Goal: Information Seeking & Learning: Find contact information

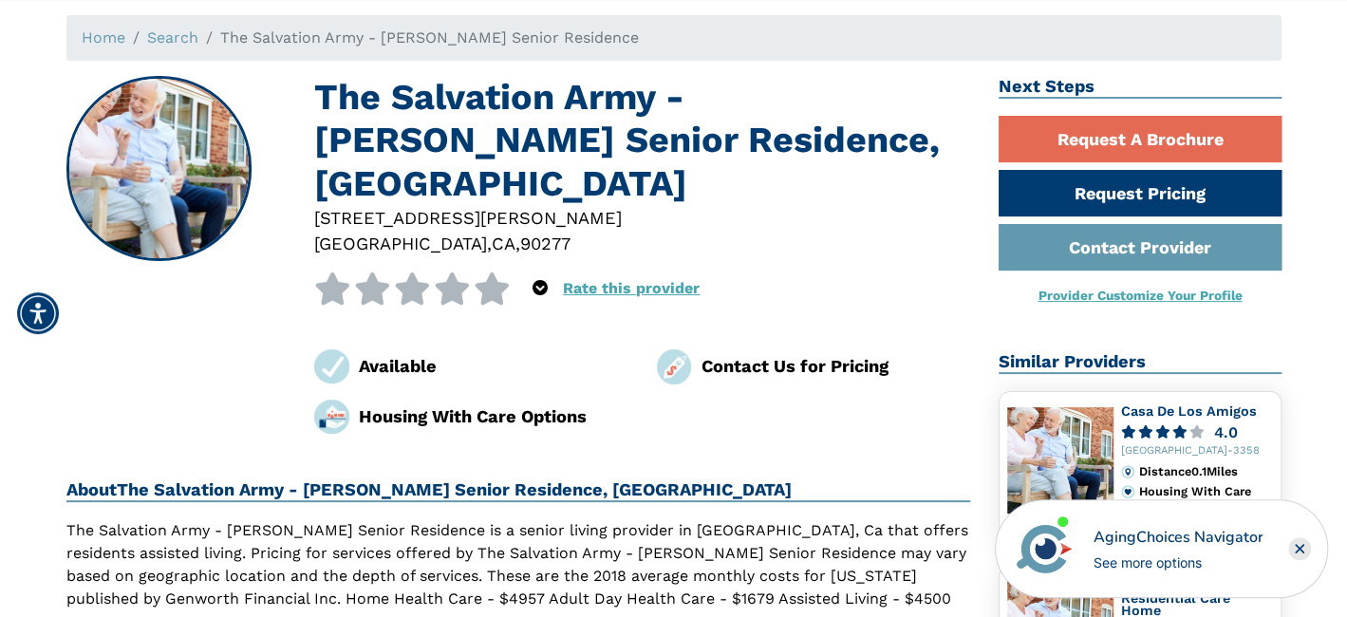
scroll to position [190, 0]
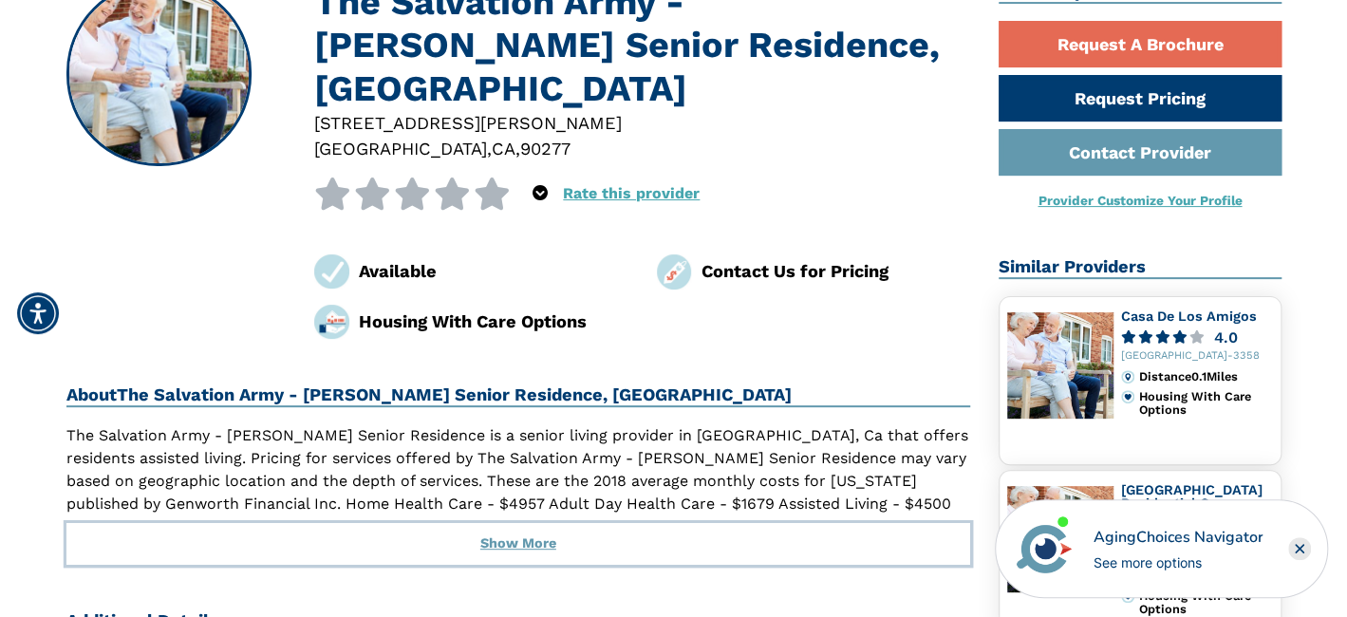
click at [509, 536] on button "Show More" at bounding box center [518, 544] width 905 height 42
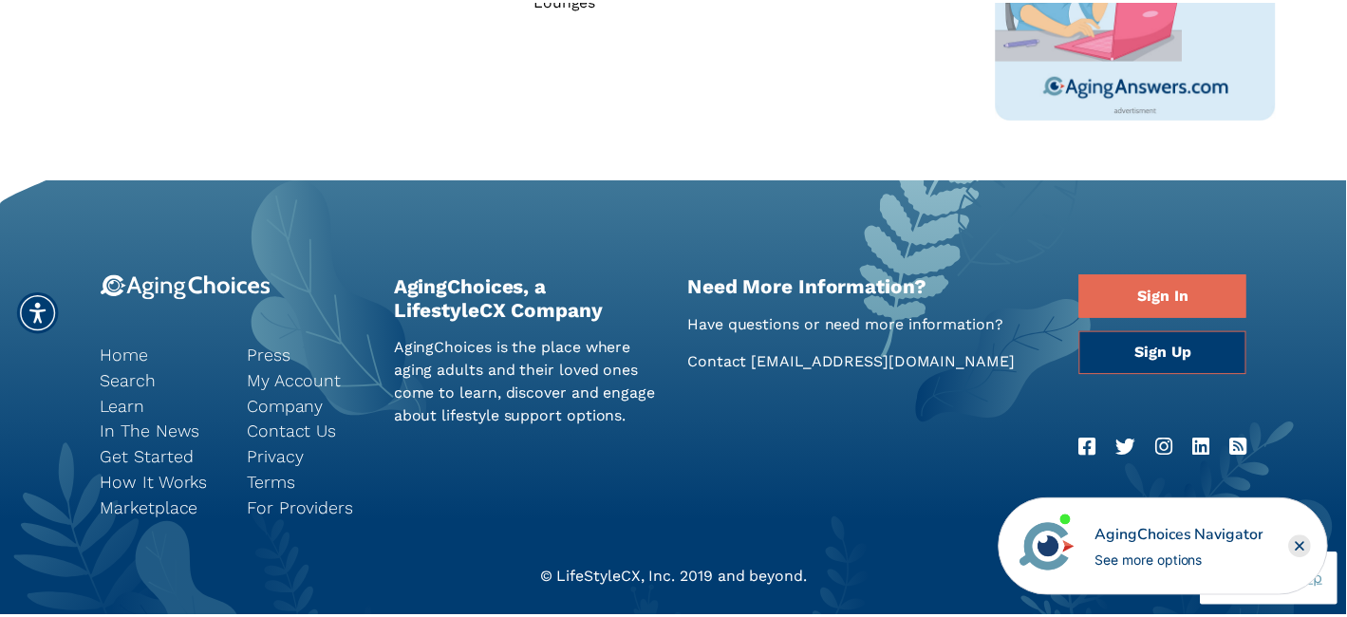
scroll to position [1261, 0]
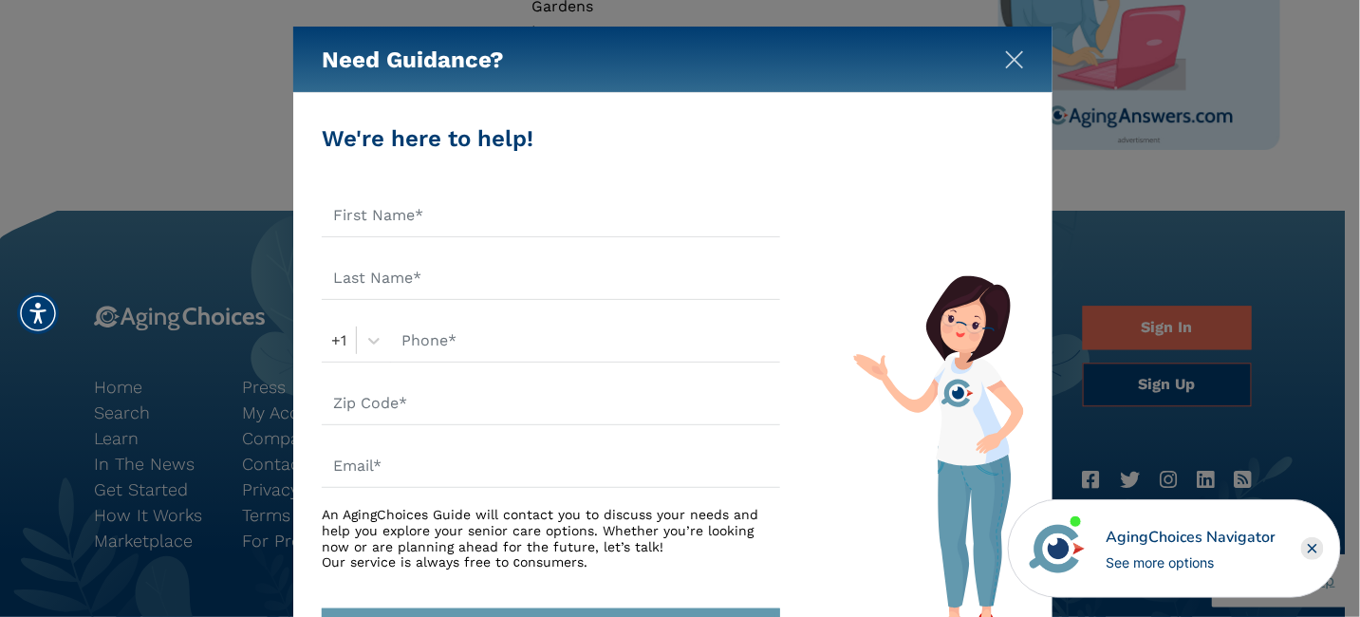
click at [1012, 61] on img "Close" at bounding box center [1014, 59] width 19 height 19
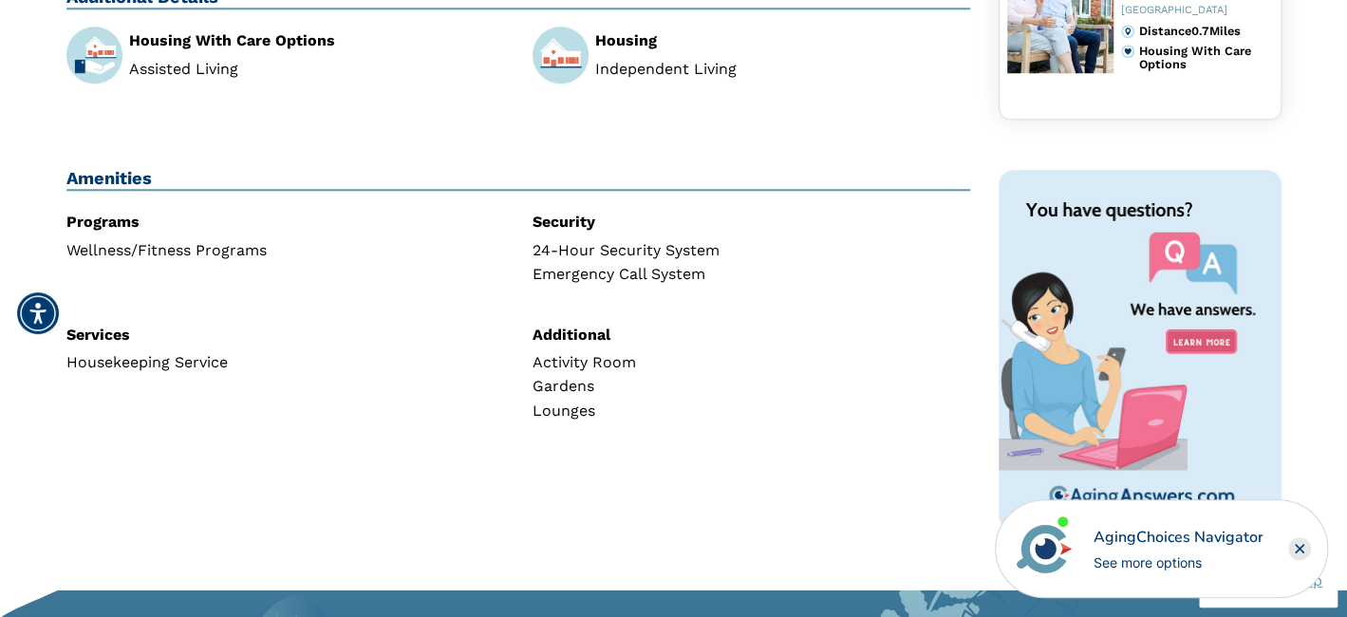
scroll to position [692, 0]
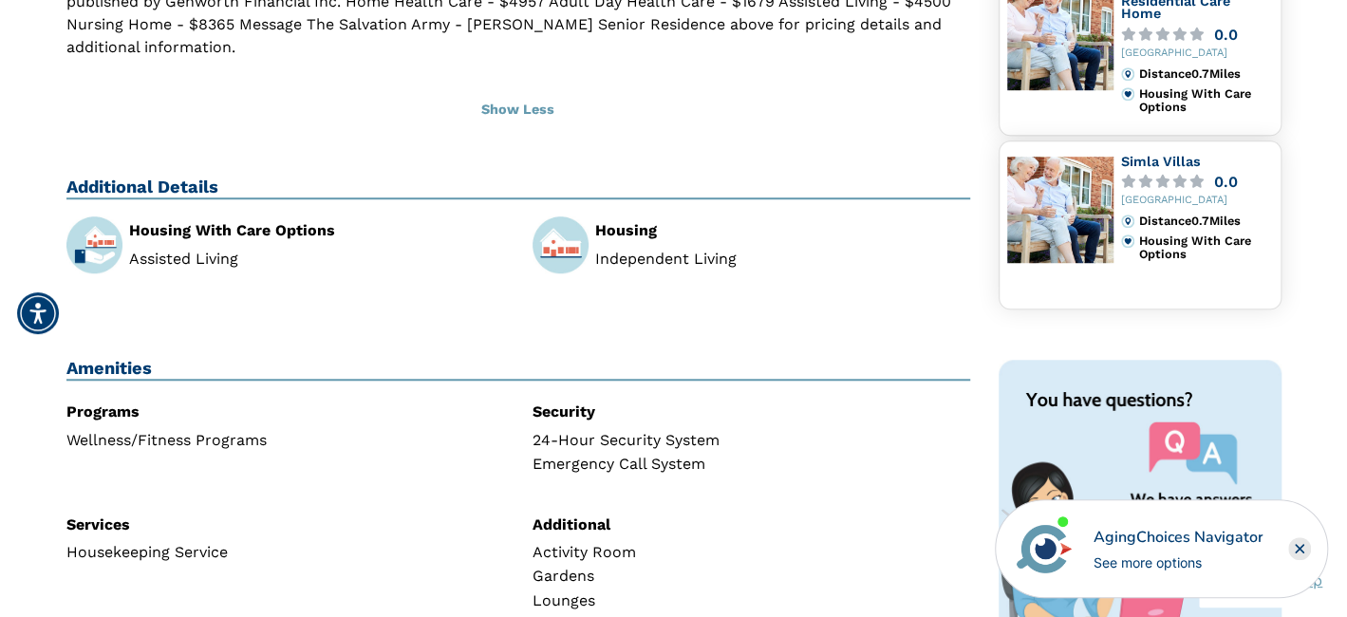
click at [640, 223] on div "Housing" at bounding box center [782, 230] width 375 height 15
click at [600, 223] on div "Housing Independent Living" at bounding box center [782, 245] width 375 height 44
click at [562, 221] on img at bounding box center [560, 244] width 56 height 56
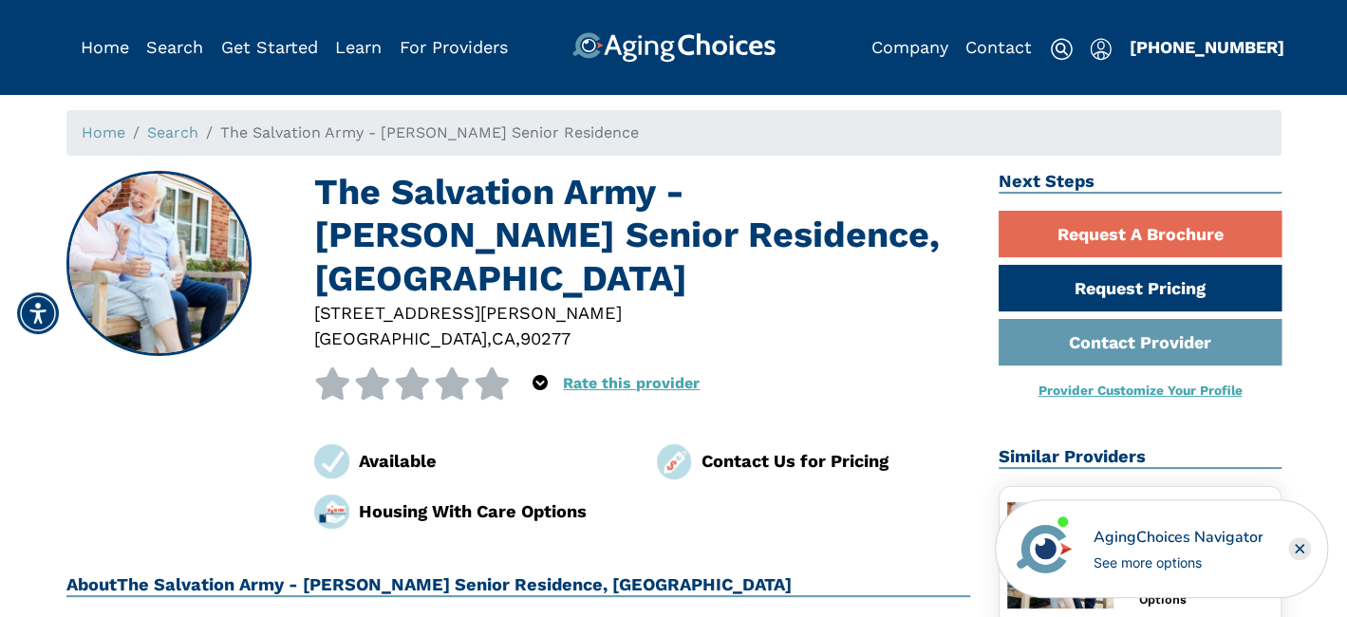
scroll to position [0, 0]
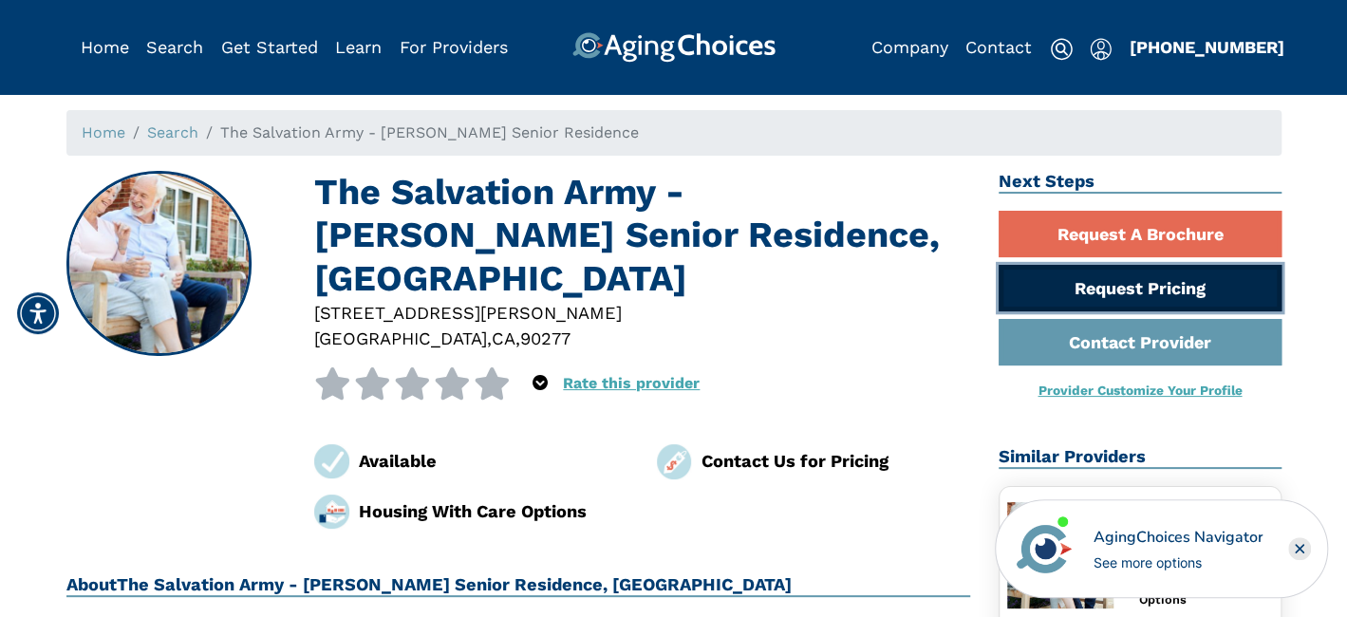
click at [1113, 275] on link "Request Pricing" at bounding box center [1139, 288] width 283 height 47
